Goal: Communication & Community: Answer question/provide support

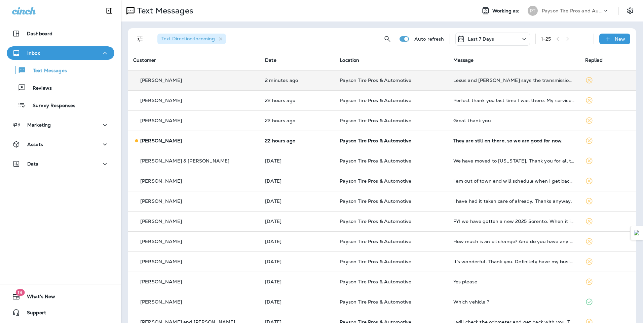
click at [278, 83] on td "2 minutes ago" at bounding box center [297, 80] width 75 height 20
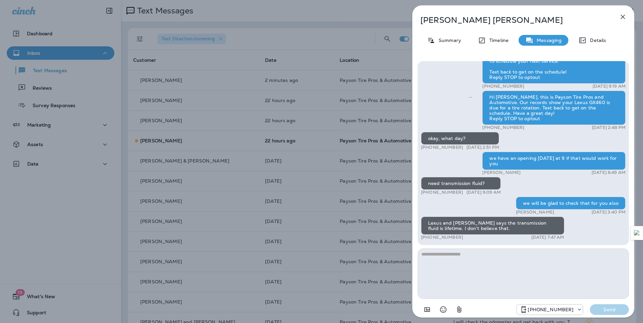
click at [300, 54] on div "[PERSON_NAME] Summary Timeline Messaging Details Hi [PERSON_NAME], this is [PER…" at bounding box center [321, 161] width 643 height 323
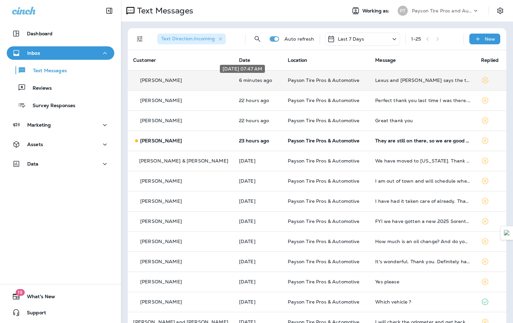
click at [258, 83] on p "6 minutes ago" at bounding box center [258, 80] width 38 height 5
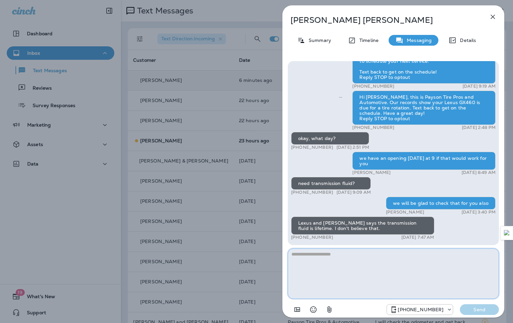
click at [313, 258] on textarea at bounding box center [393, 274] width 211 height 50
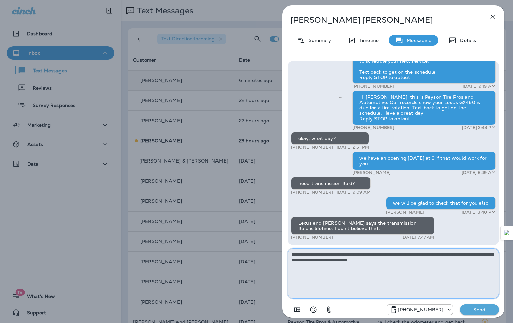
type textarea "**********"
click at [476, 311] on p "Send" at bounding box center [479, 310] width 28 height 6
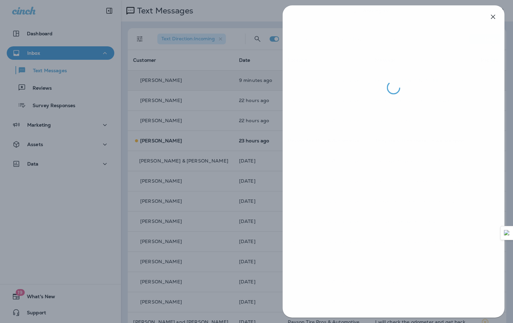
click at [194, 95] on div at bounding box center [256, 161] width 513 height 323
